Goal: Navigation & Orientation: Find specific page/section

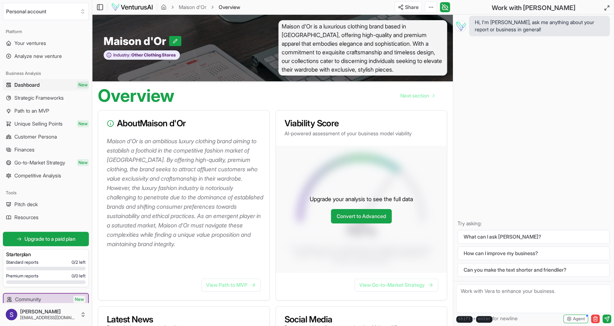
click at [133, 4] on img at bounding box center [132, 7] width 42 height 9
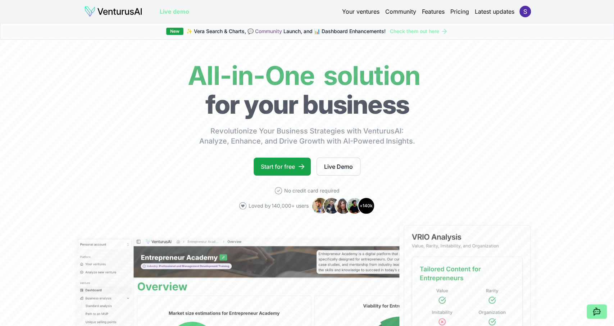
click at [454, 9] on link "Pricing" at bounding box center [459, 11] width 19 height 9
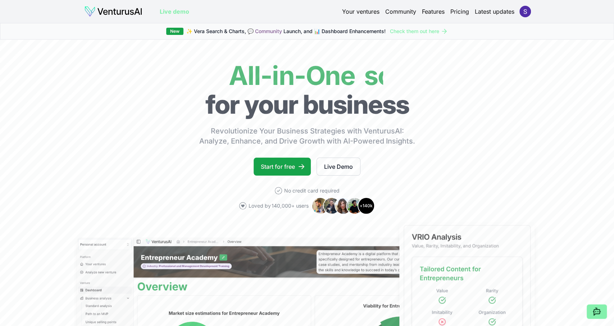
click at [432, 15] on link "Features" at bounding box center [433, 11] width 23 height 9
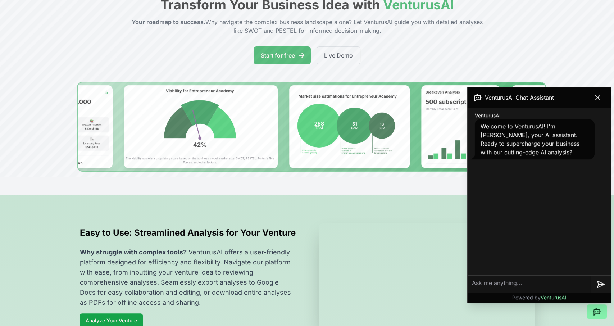
scroll to position [64, 0]
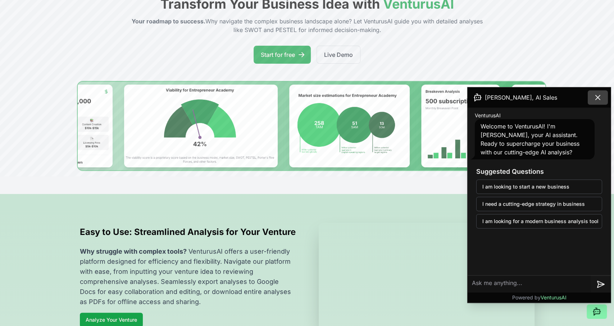
click at [597, 92] on button at bounding box center [598, 97] width 20 height 14
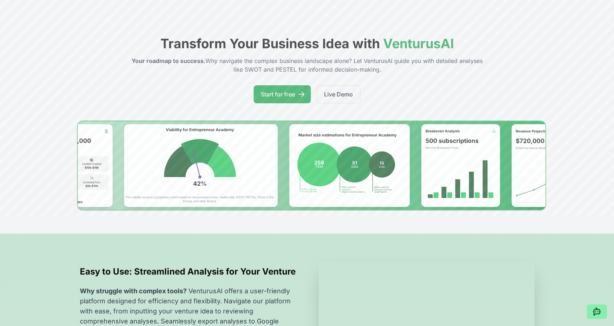
scroll to position [0, 0]
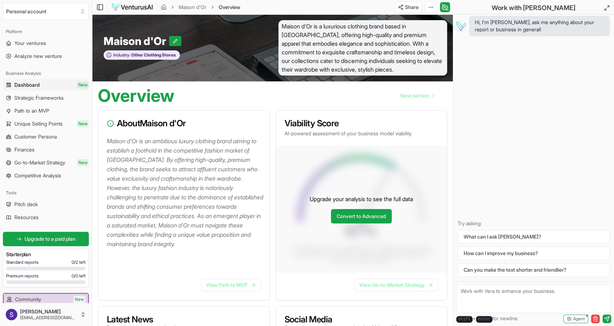
click at [364, 51] on span "Maison d'Or is a luxurious clothing brand based in [GEOGRAPHIC_DATA], offering …" at bounding box center [362, 47] width 169 height 55
click at [503, 300] on textarea at bounding box center [533, 298] width 155 height 29
click at [575, 318] on span "Agent" at bounding box center [579, 319] width 12 height 6
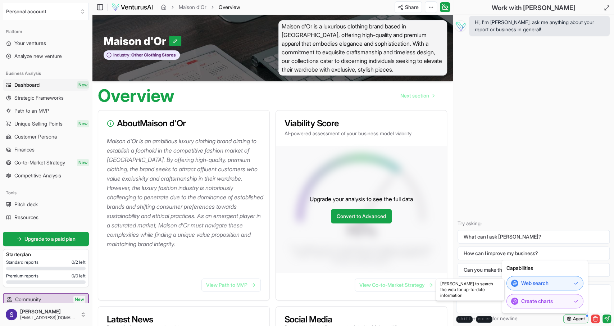
click at [575, 318] on span "Agent" at bounding box center [579, 319] width 12 height 6
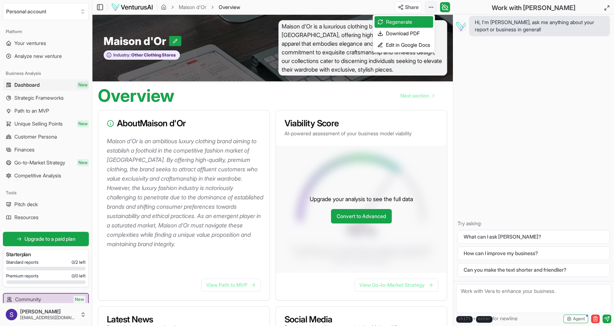
click at [431, 6] on html "We value your privacy We use cookies to enhance your browsing experience, serve…" at bounding box center [307, 163] width 614 height 326
click at [163, 8] on html "We value your privacy We use cookies to enhance your browsing experience, serve…" at bounding box center [307, 163] width 614 height 326
click at [164, 6] on icon "breadcrumb" at bounding box center [164, 7] width 6 height 6
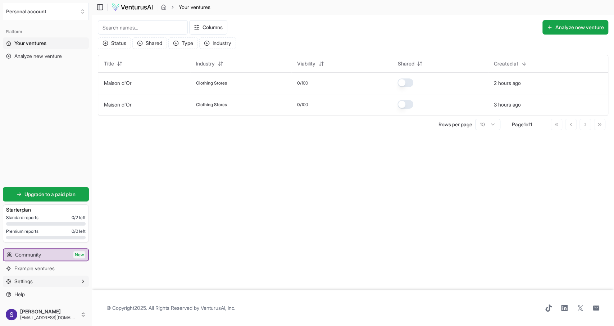
click at [44, 279] on button "Settings" at bounding box center [46, 282] width 86 height 12
